Goal: Information Seeking & Learning: Learn about a topic

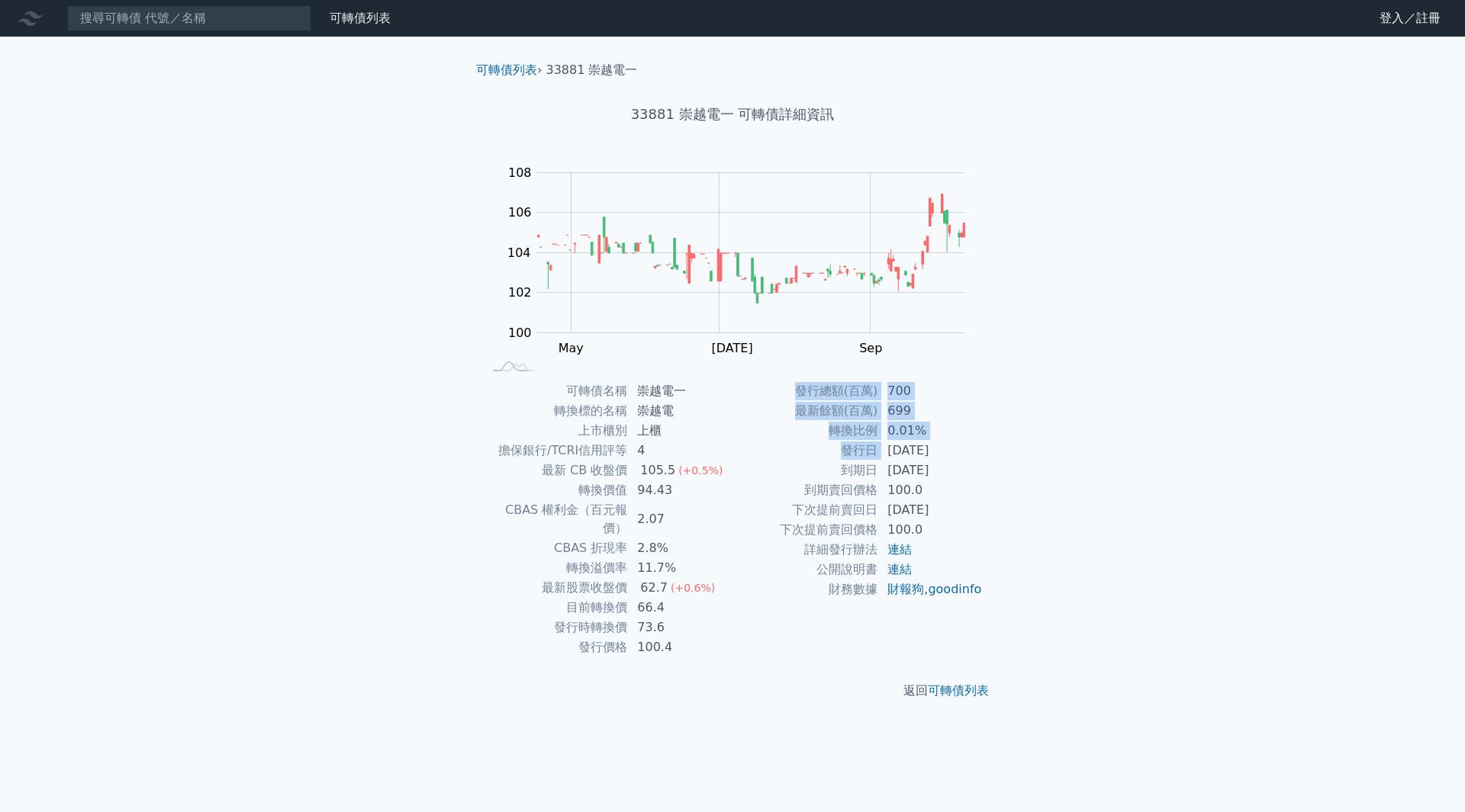
drag, startPoint x: 885, startPoint y: 447, endPoint x: 1015, endPoint y: 461, distance: 130.8
click at [1015, 461] on div "可轉債列表 › 33881 崇越電一 33881 崇越電一 可轉債詳細資訊 Zoom Out 104 99 100 101 102 110 104 108 1…" at bounding box center [732, 381] width 587 height 688
drag, startPoint x: 633, startPoint y: 408, endPoint x: 691, endPoint y: 411, distance: 58.1
click at [691, 411] on td "崇越電" at bounding box center [681, 411] width 105 height 19
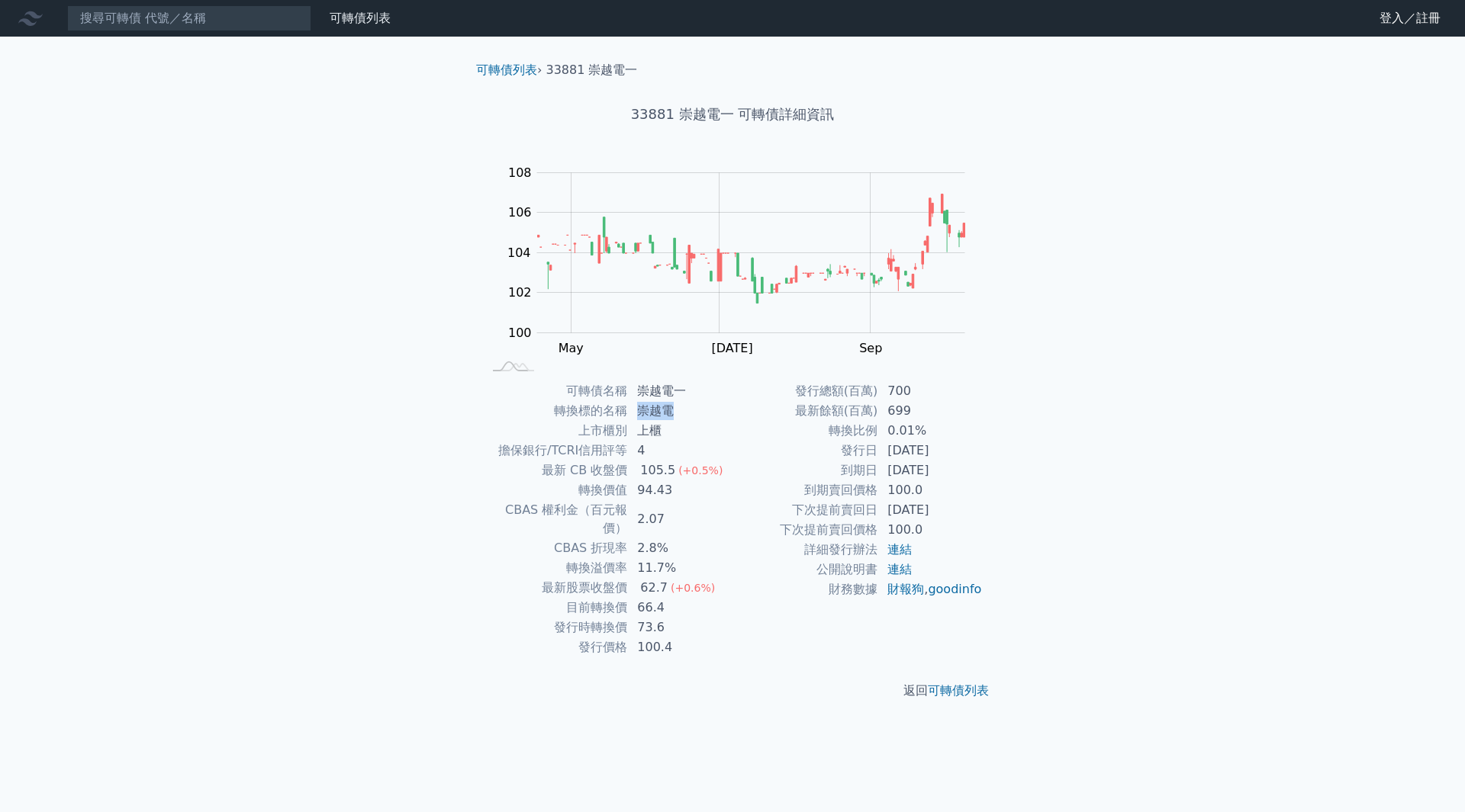
copy td "崇越電"
click at [225, 20] on input at bounding box center [189, 18] width 244 height 26
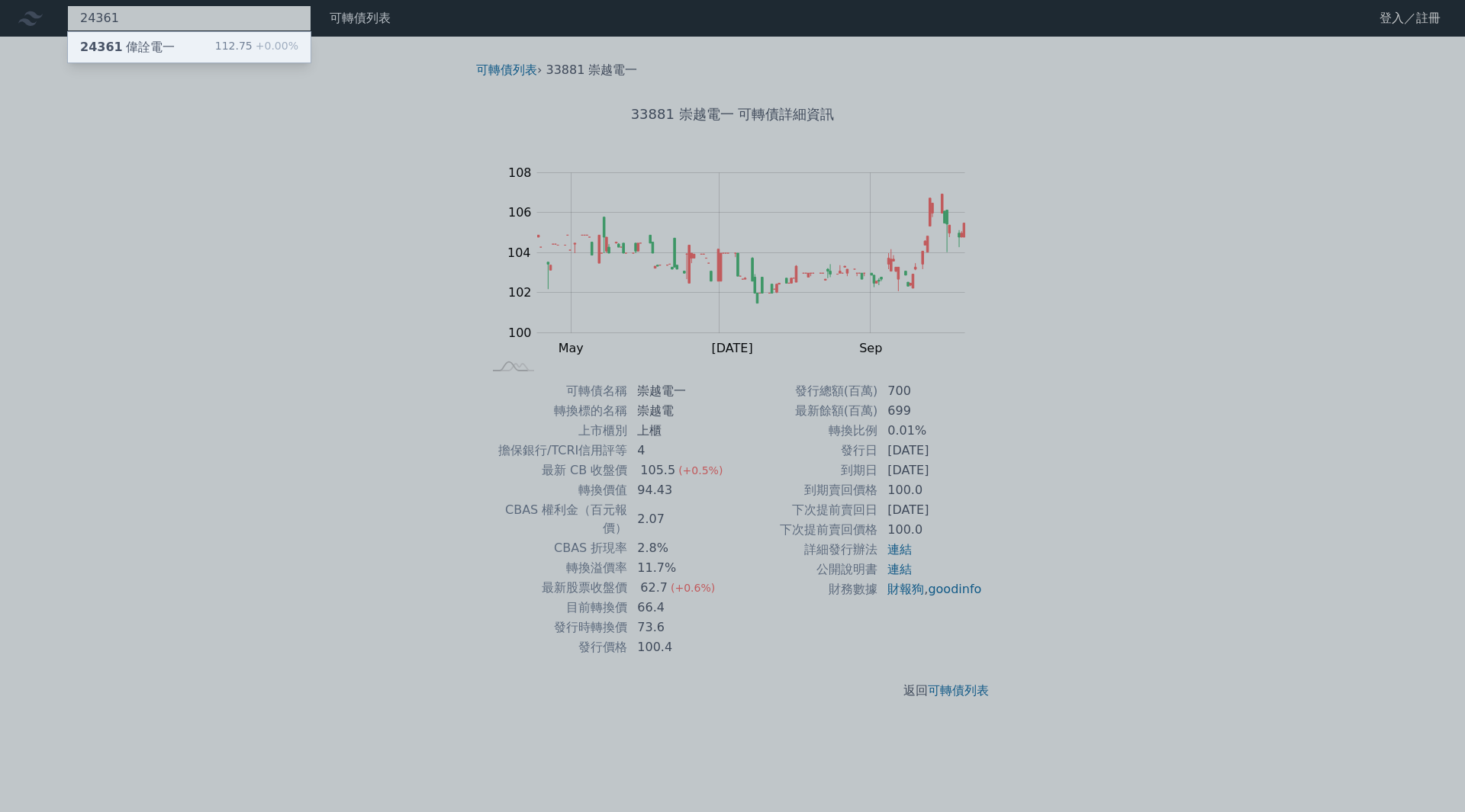
type input "24361"
click at [223, 38] on div "112.75 +0.00%" at bounding box center [257, 47] width 83 height 18
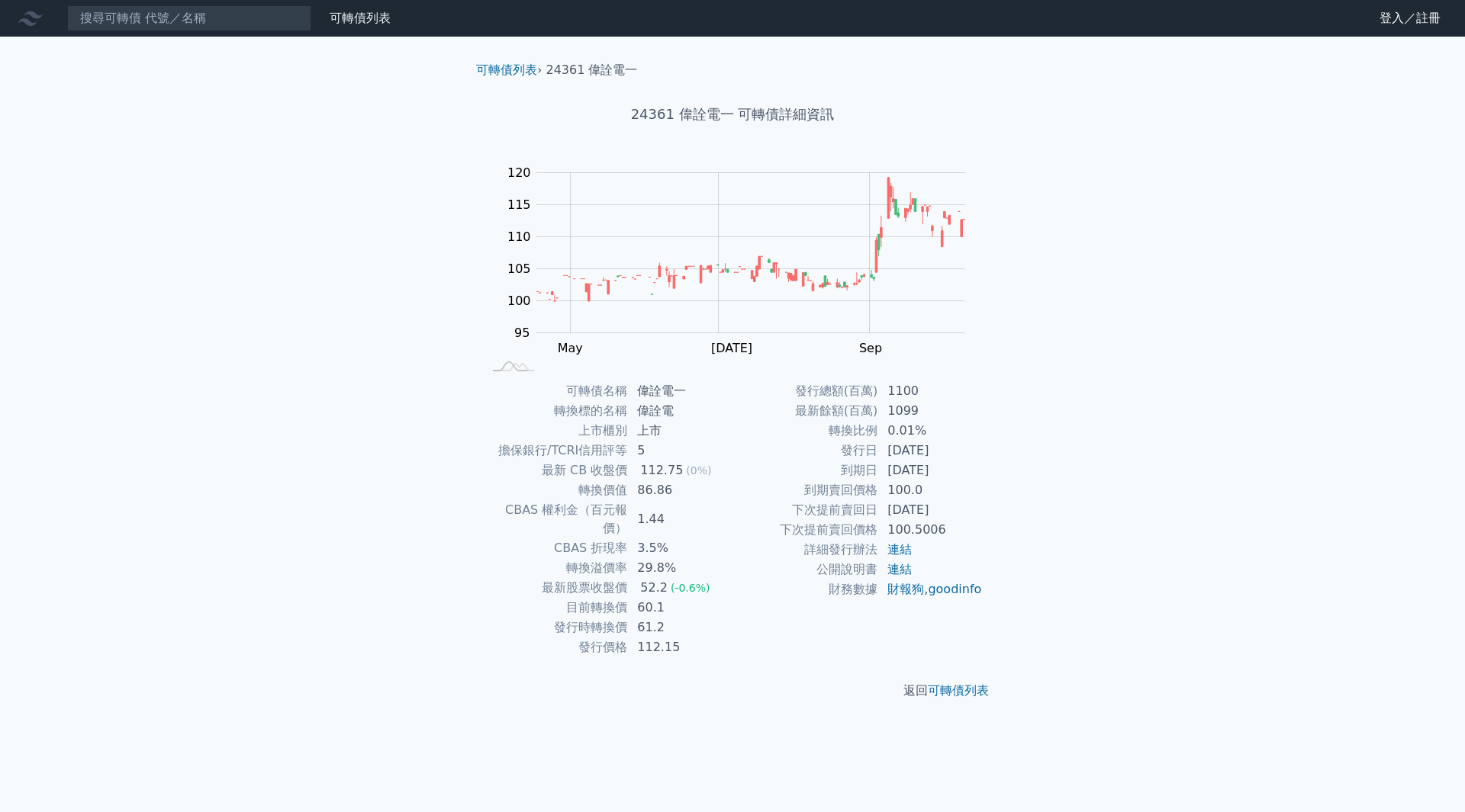
drag, startPoint x: 911, startPoint y: 453, endPoint x: 970, endPoint y: 466, distance: 60.4
click at [970, 466] on tbody "發行總額(百萬) 1100 最新餘額(百萬) 1099 轉換比例 0.01% 發行日 [DATE] 到期日 [DATE] 到期賣回價格 100.0 下次提前賣…" at bounding box center [858, 490] width 250 height 218
click at [970, 466] on td "[DATE]" at bounding box center [931, 470] width 105 height 19
